Goal: Information Seeking & Learning: Learn about a topic

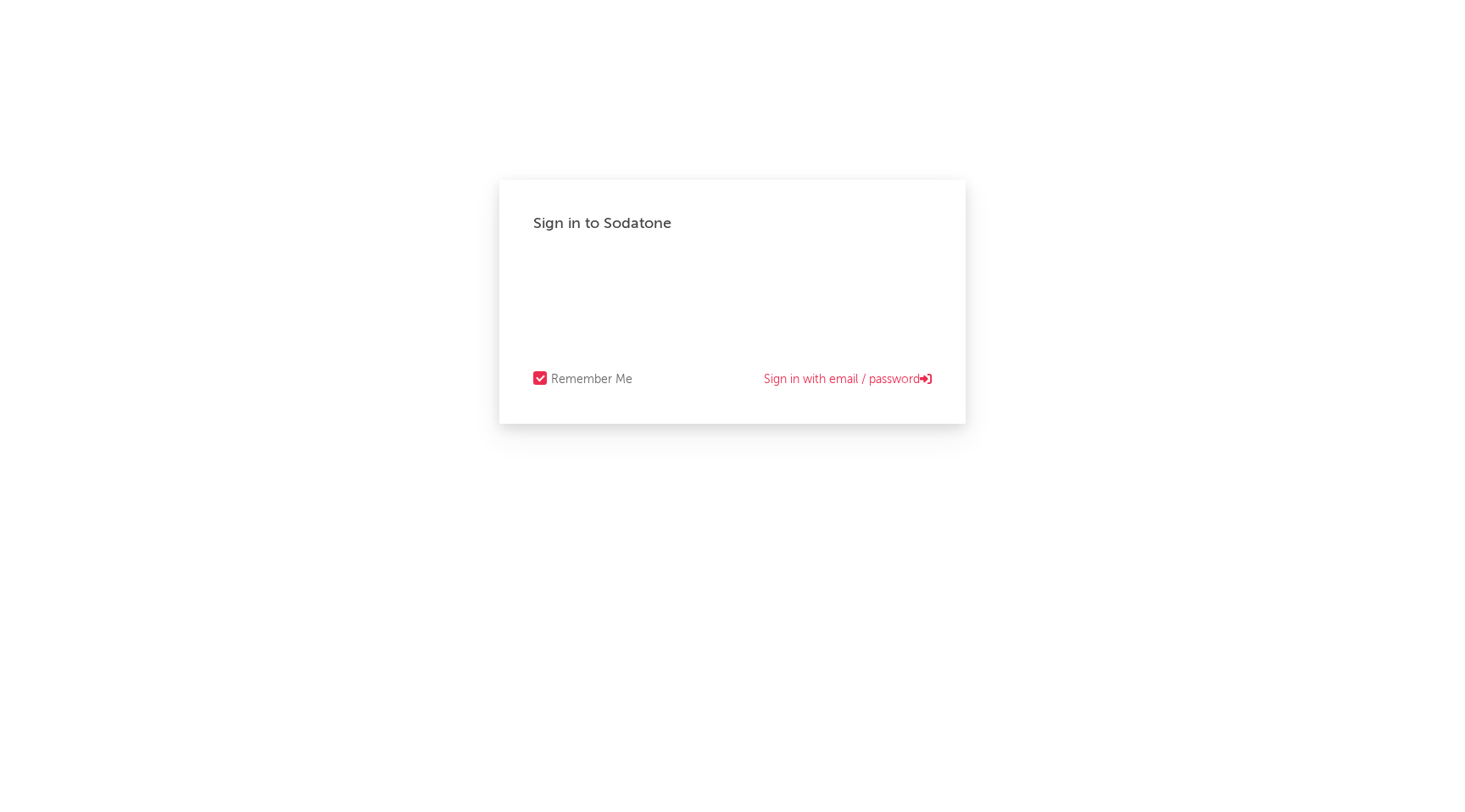
select select "other"
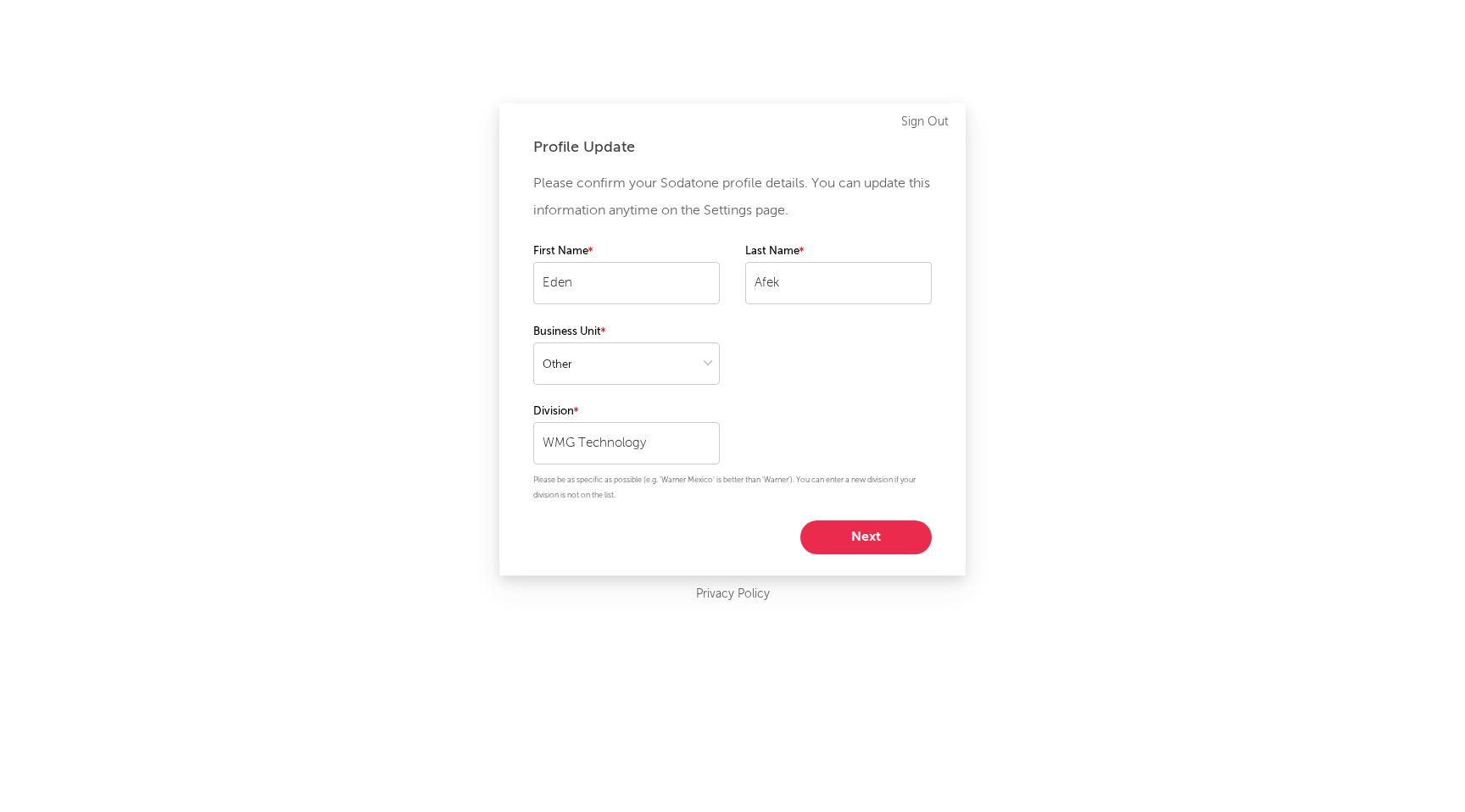
click at [840, 542] on button "Next" at bounding box center [865, 537] width 131 height 34
select select "other"
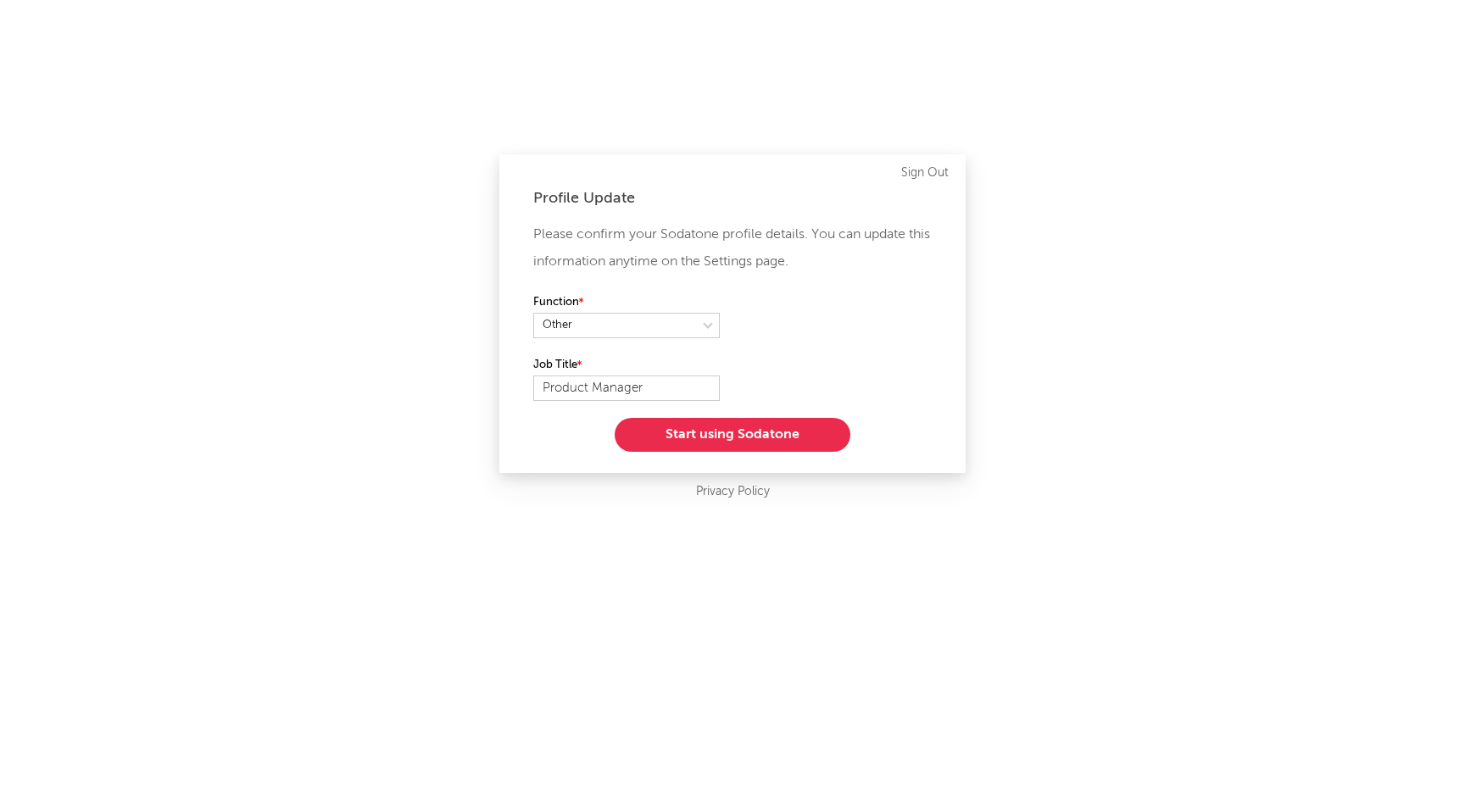
click at [759, 434] on button "Start using Sodatone" at bounding box center [732, 434] width 236 height 34
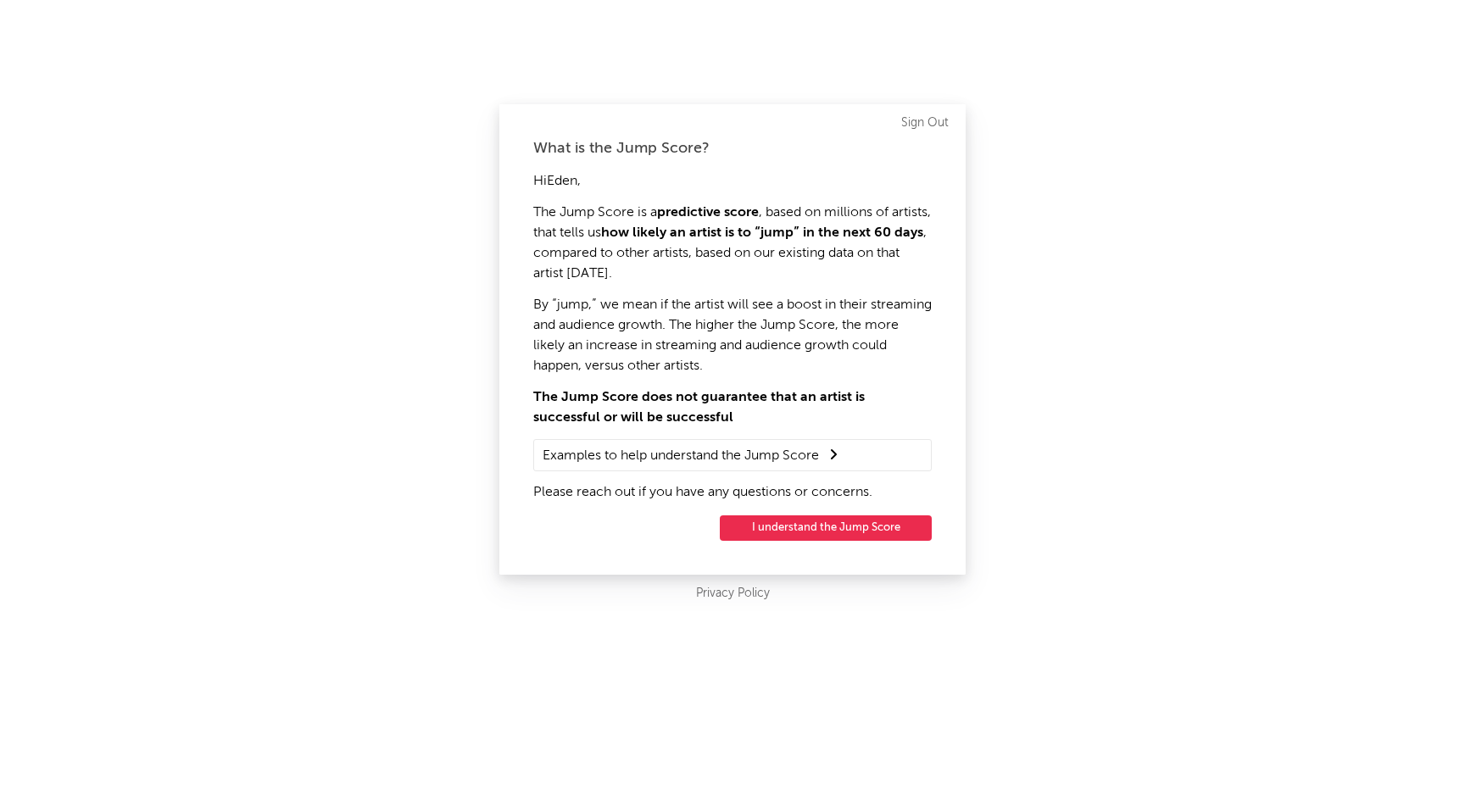
click at [769, 519] on button "I understand the Jump Score" at bounding box center [826, 527] width 212 height 25
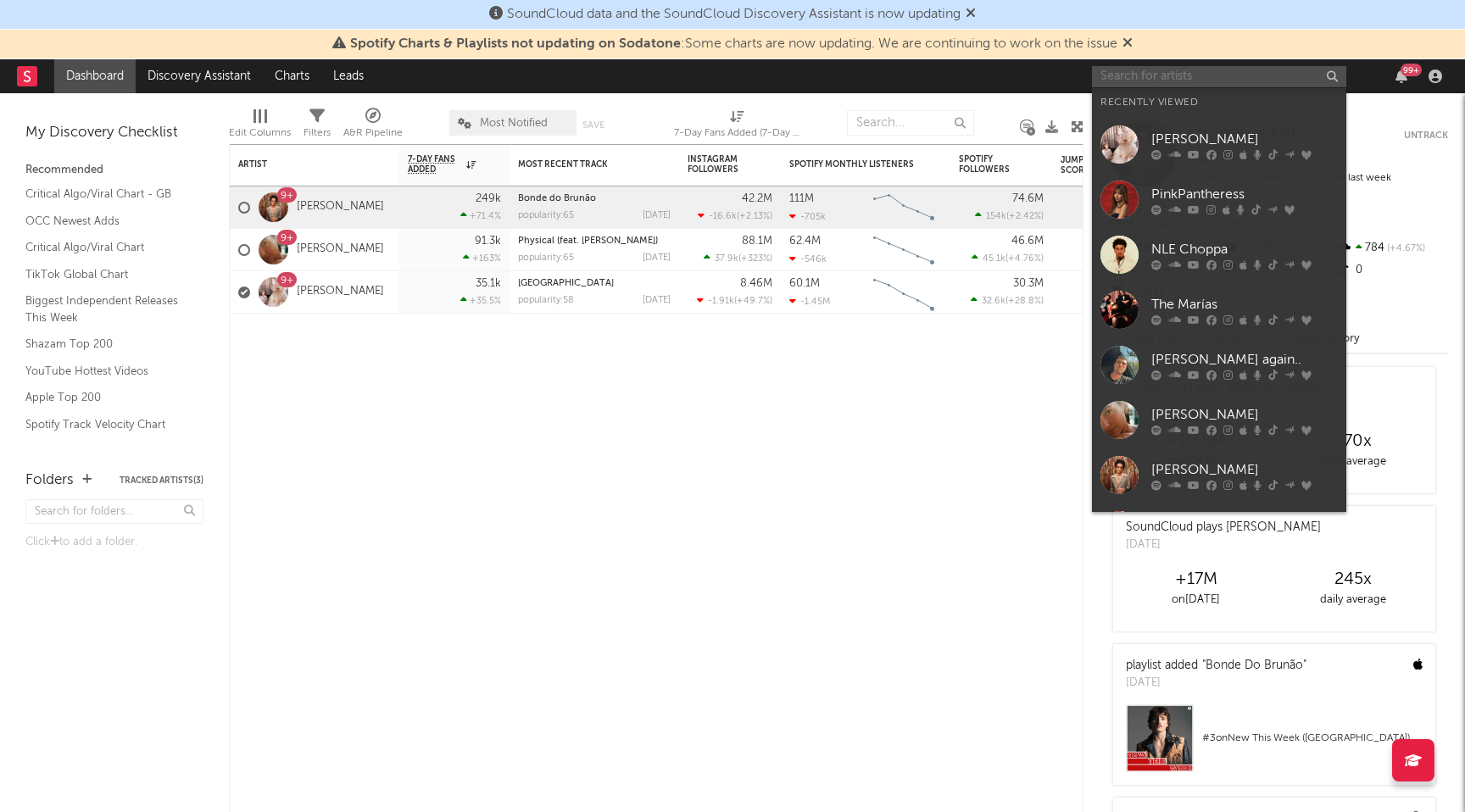
click at [1186, 86] on input "text" at bounding box center [1219, 77] width 254 height 21
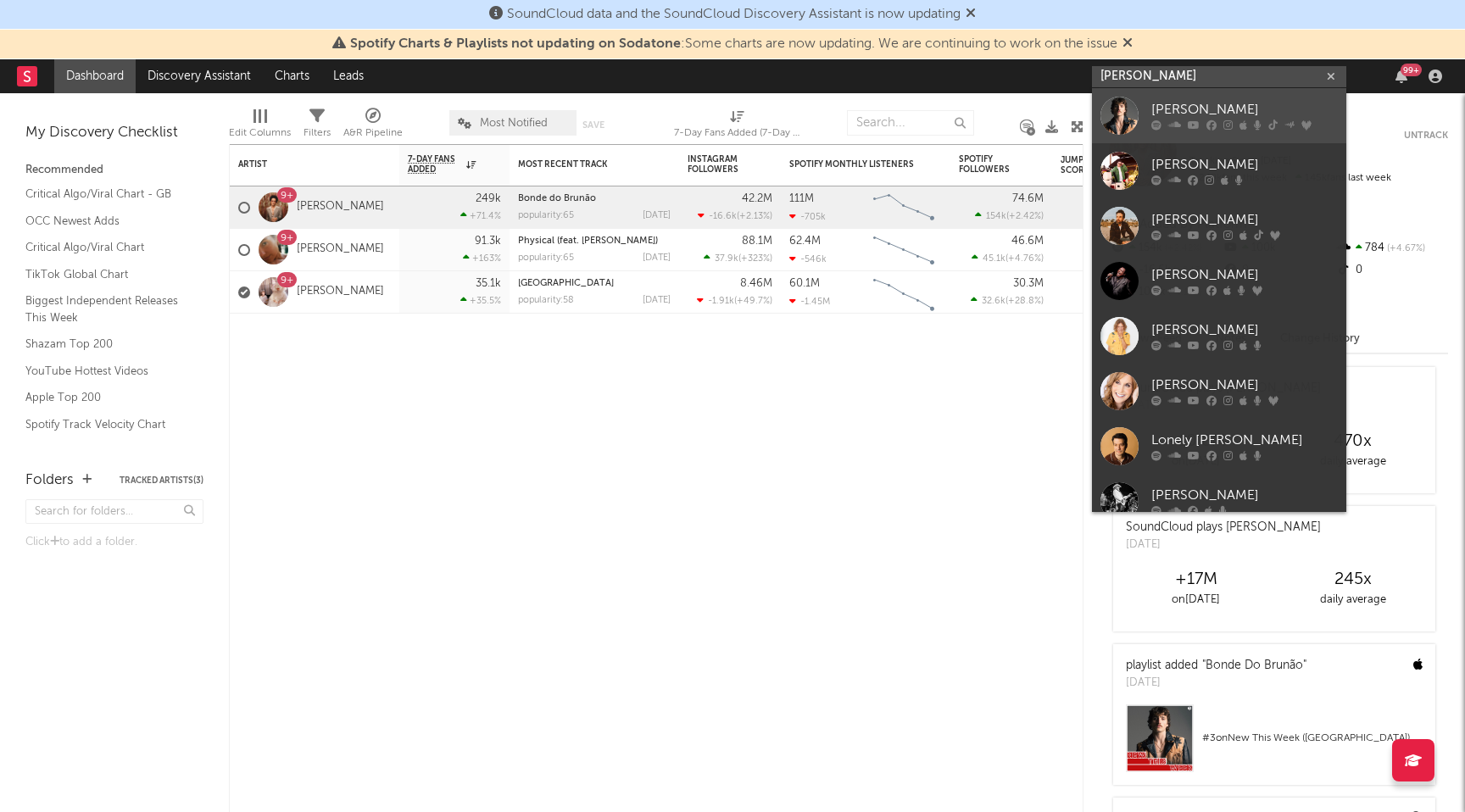
type input "[PERSON_NAME]"
click at [1254, 108] on div "[PERSON_NAME]" at bounding box center [1245, 110] width 187 height 20
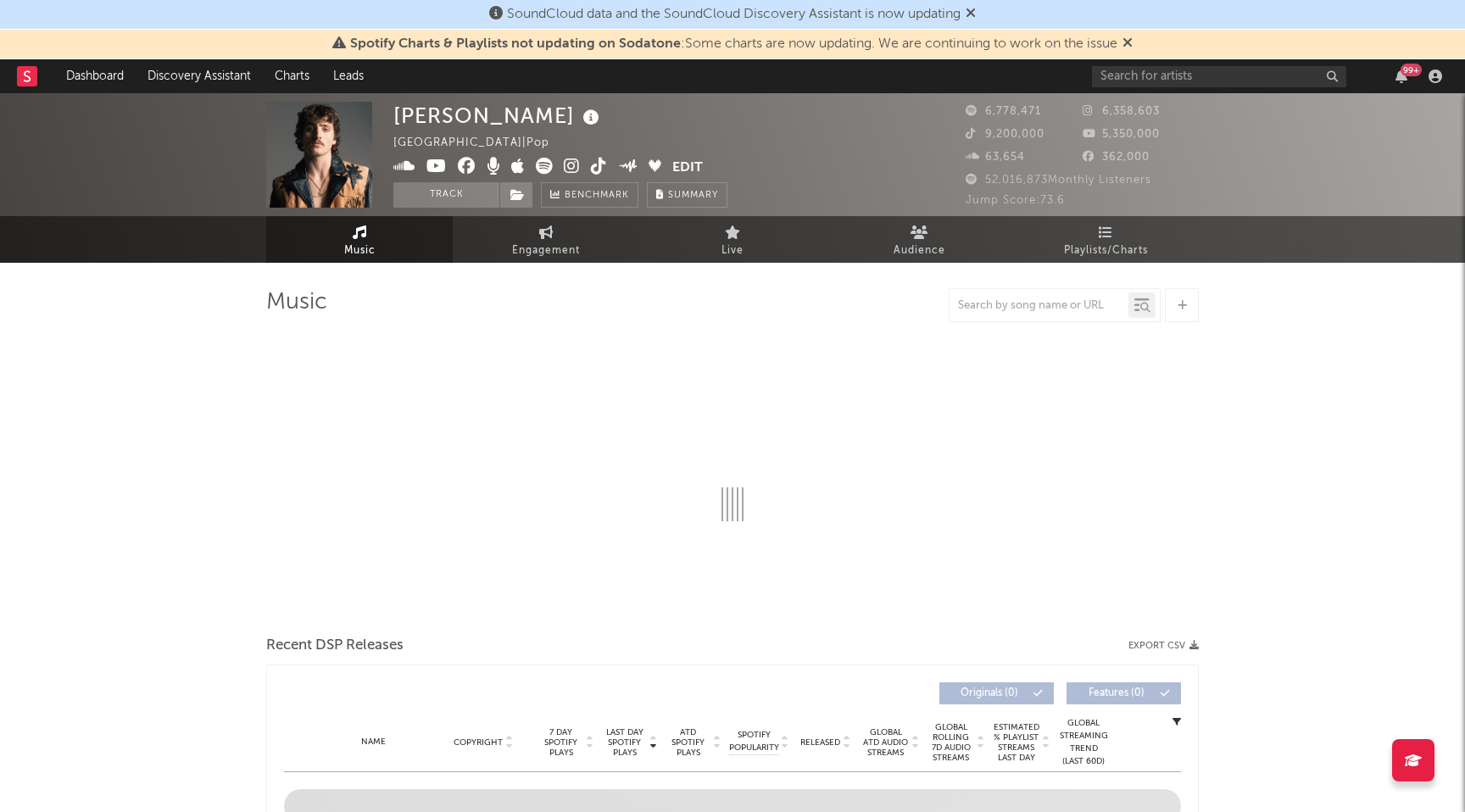
select select "6m"
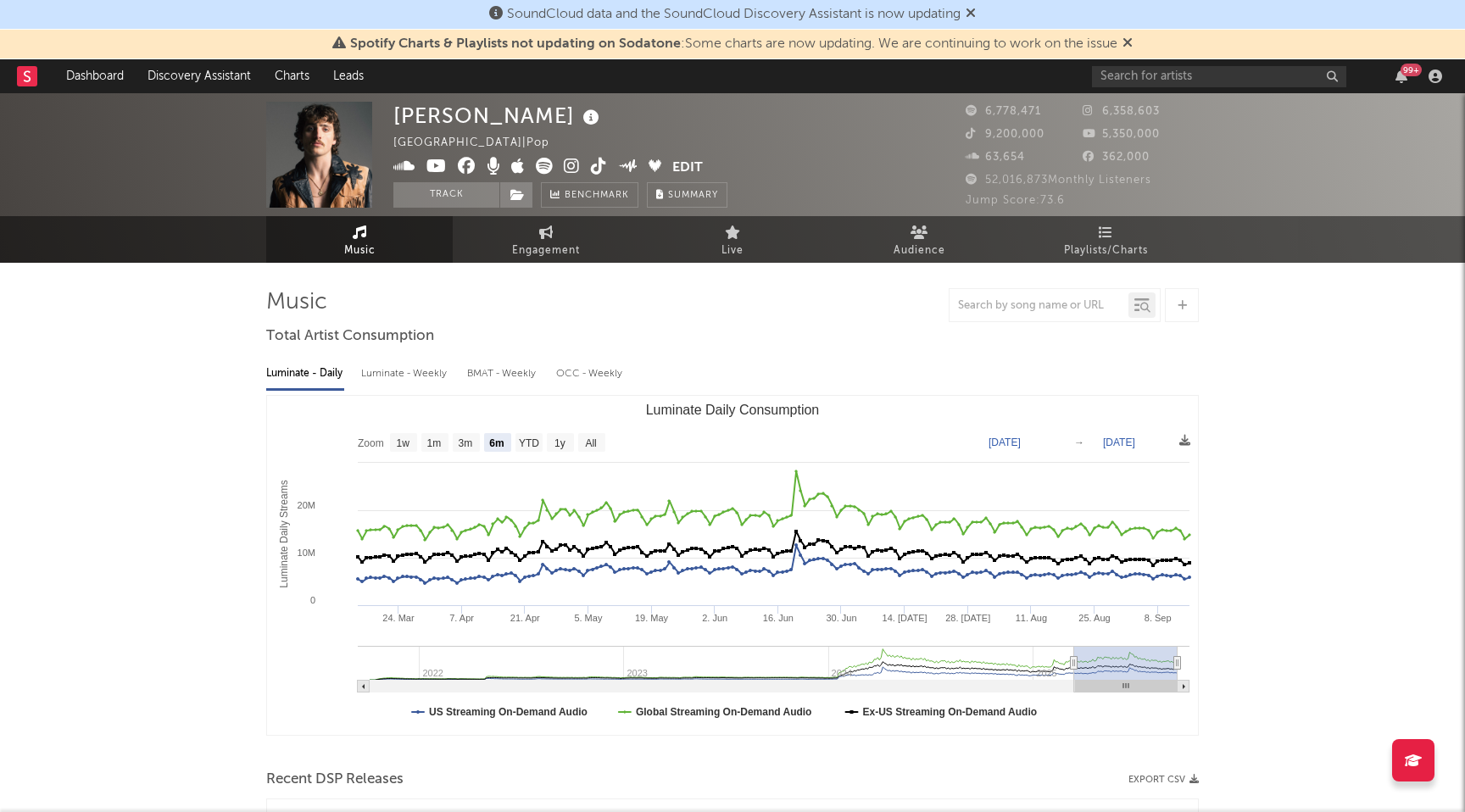
click at [347, 142] on img at bounding box center [319, 155] width 106 height 106
click at [685, 167] on button "Edit" at bounding box center [687, 168] width 31 height 21
